Goal: Understand process/instructions: Learn how to perform a task or action

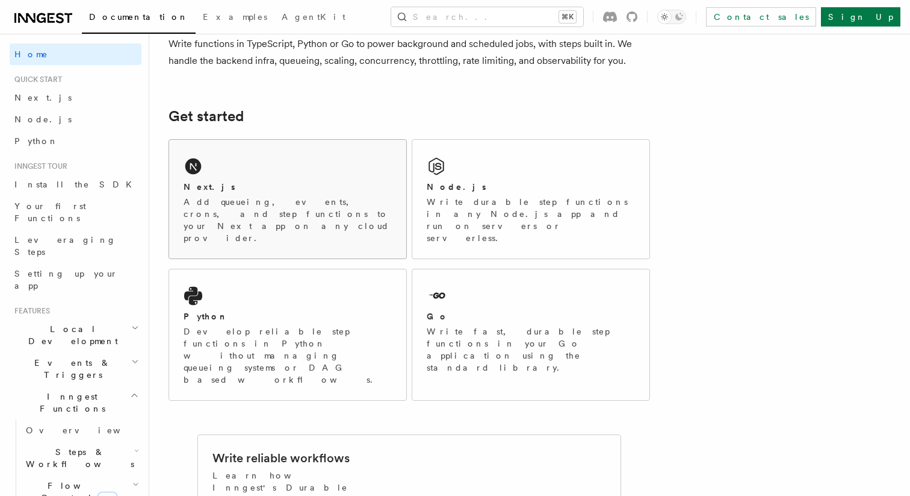
click at [252, 167] on div "Next.js Add queueing, events, crons, and step functions to your Next app on any…" at bounding box center [287, 199] width 237 height 119
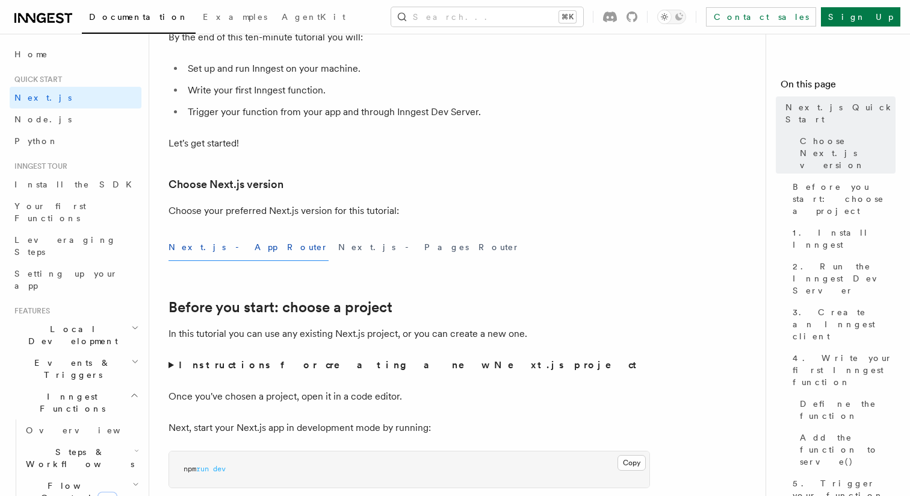
scroll to position [312, 0]
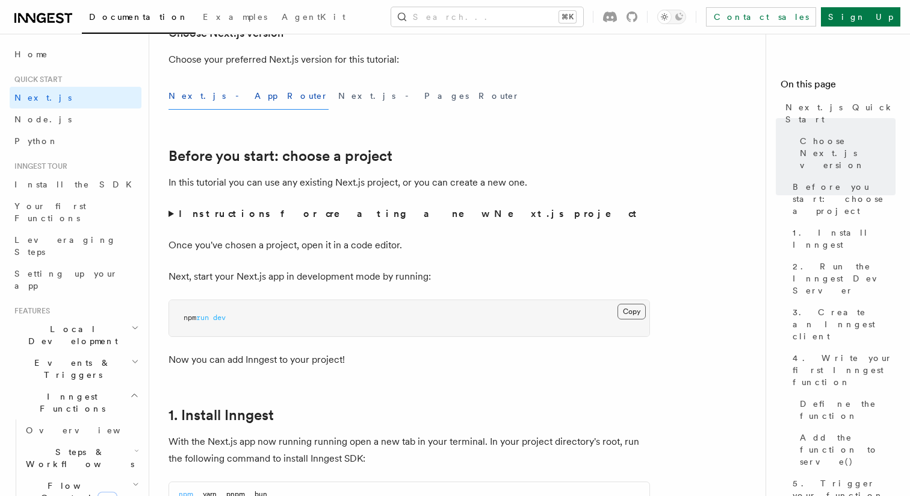
click at [642, 311] on button "Copy Copied" at bounding box center [632, 311] width 28 height 16
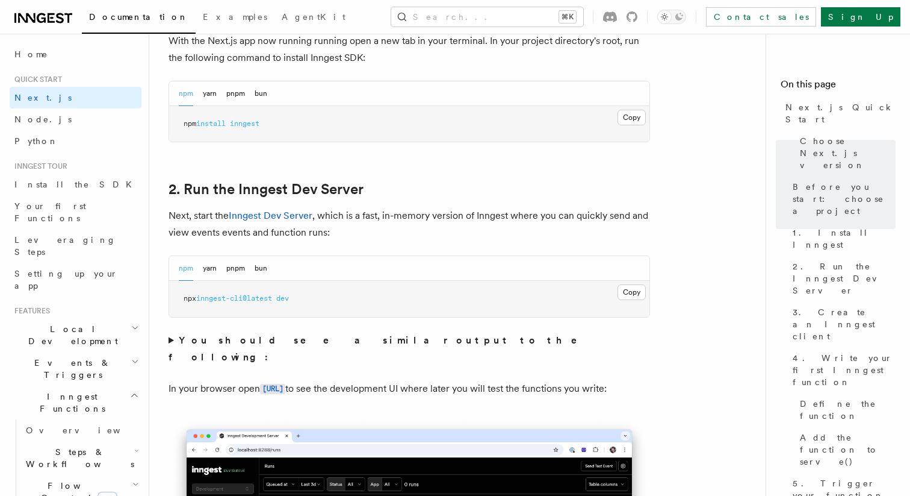
scroll to position [743, 0]
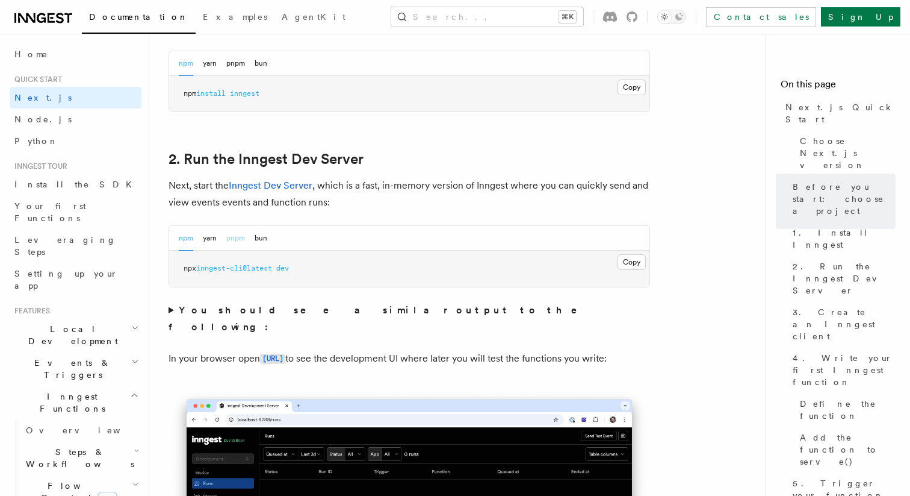
click at [230, 241] on button "pnpm" at bounding box center [235, 238] width 19 height 25
click at [636, 263] on button "Copy Copied" at bounding box center [632, 262] width 28 height 16
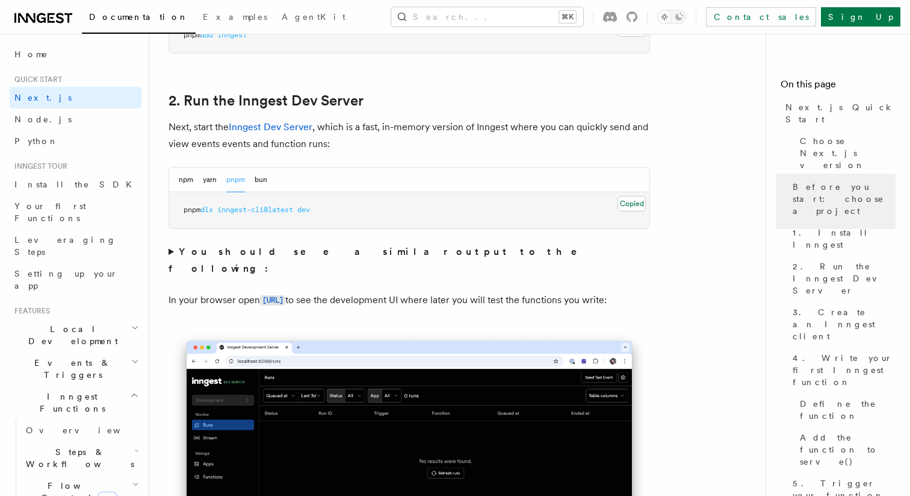
scroll to position [820, 0]
